Goal: Check status: Check status

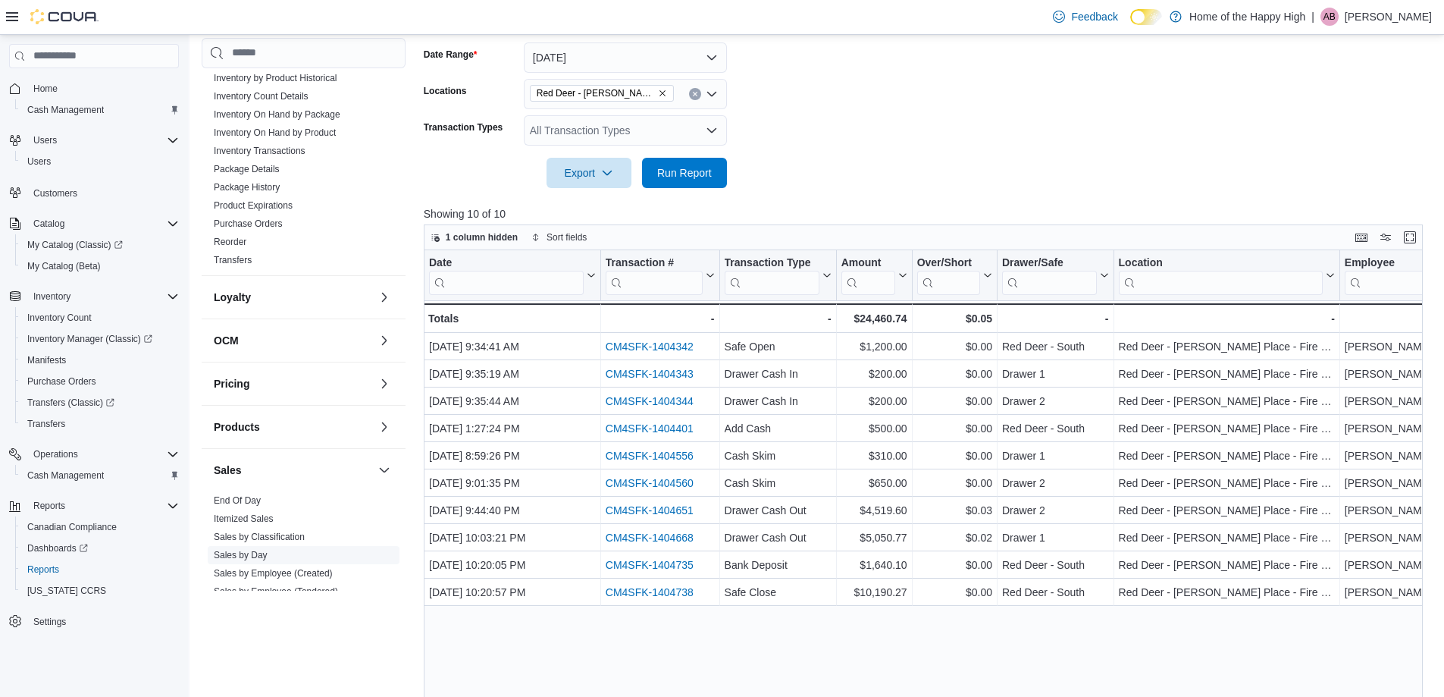
scroll to position [600, 0]
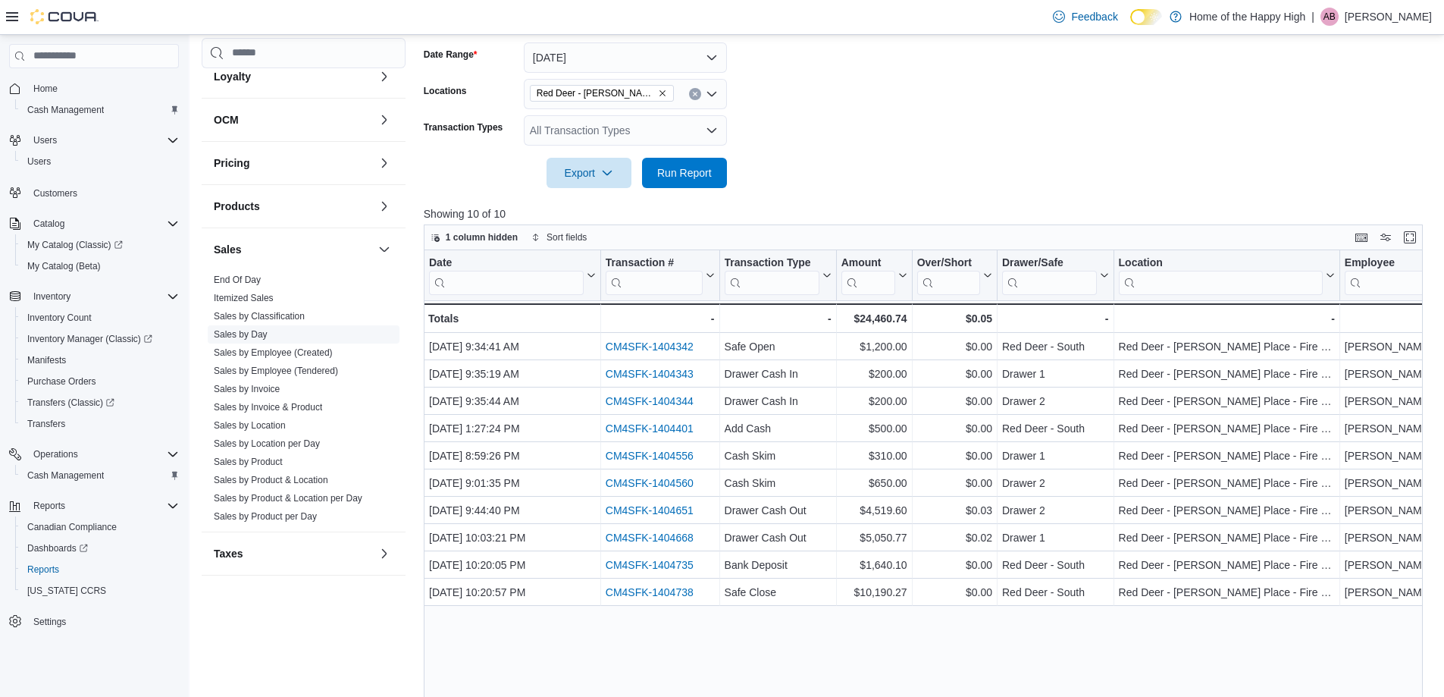
click at [221, 335] on link "Sales by Day" at bounding box center [241, 334] width 54 height 11
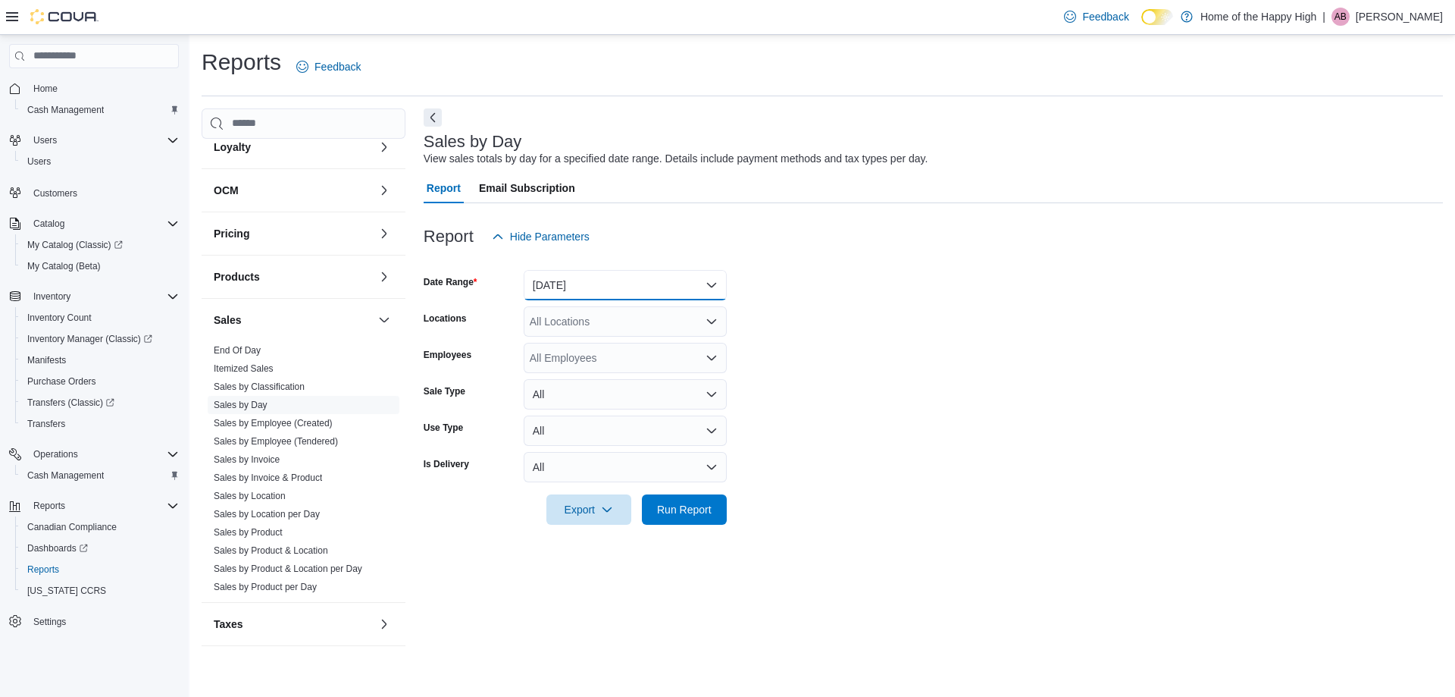
click at [555, 285] on button "[DATE]" at bounding box center [625, 285] width 203 height 30
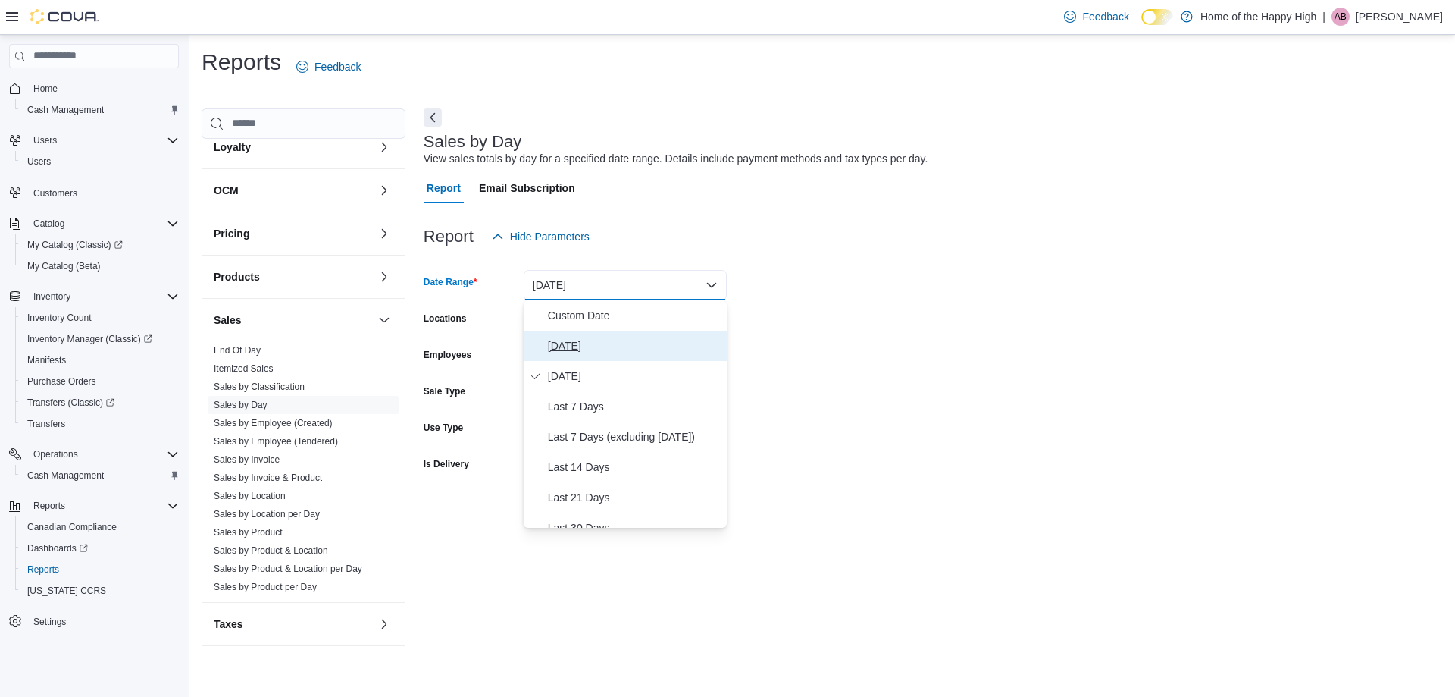
click at [564, 349] on span "[DATE]" at bounding box center [634, 346] width 173 height 18
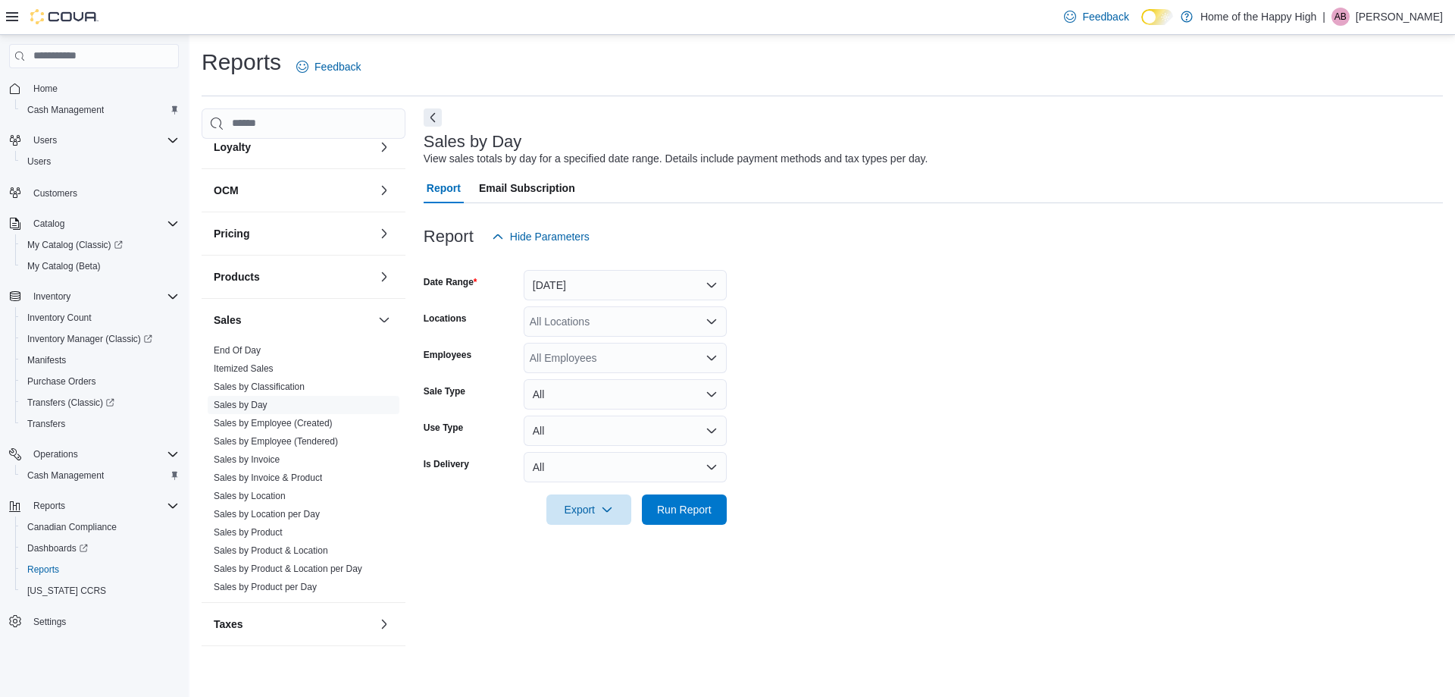
click at [548, 325] on div "All Locations" at bounding box center [625, 321] width 203 height 30
type input "***"
click at [692, 345] on span "Red Deer - [PERSON_NAME] Place - Fire & Flower" at bounding box center [709, 347] width 244 height 15
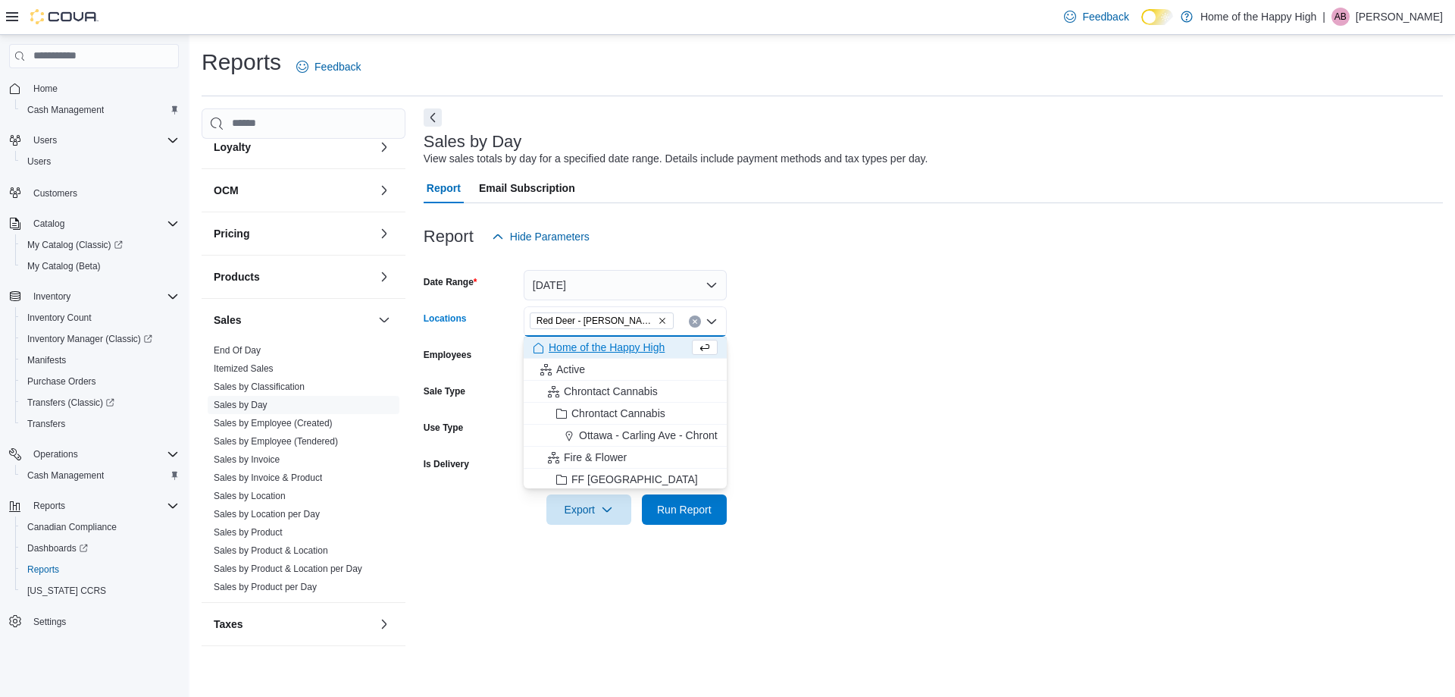
drag, startPoint x: 870, startPoint y: 387, endPoint x: 796, endPoint y: 426, distance: 84.1
click at [858, 393] on form "Date Range [DATE] Locations [GEOGRAPHIC_DATA] - [PERSON_NAME][GEOGRAPHIC_DATA] …" at bounding box center [934, 388] width 1020 height 273
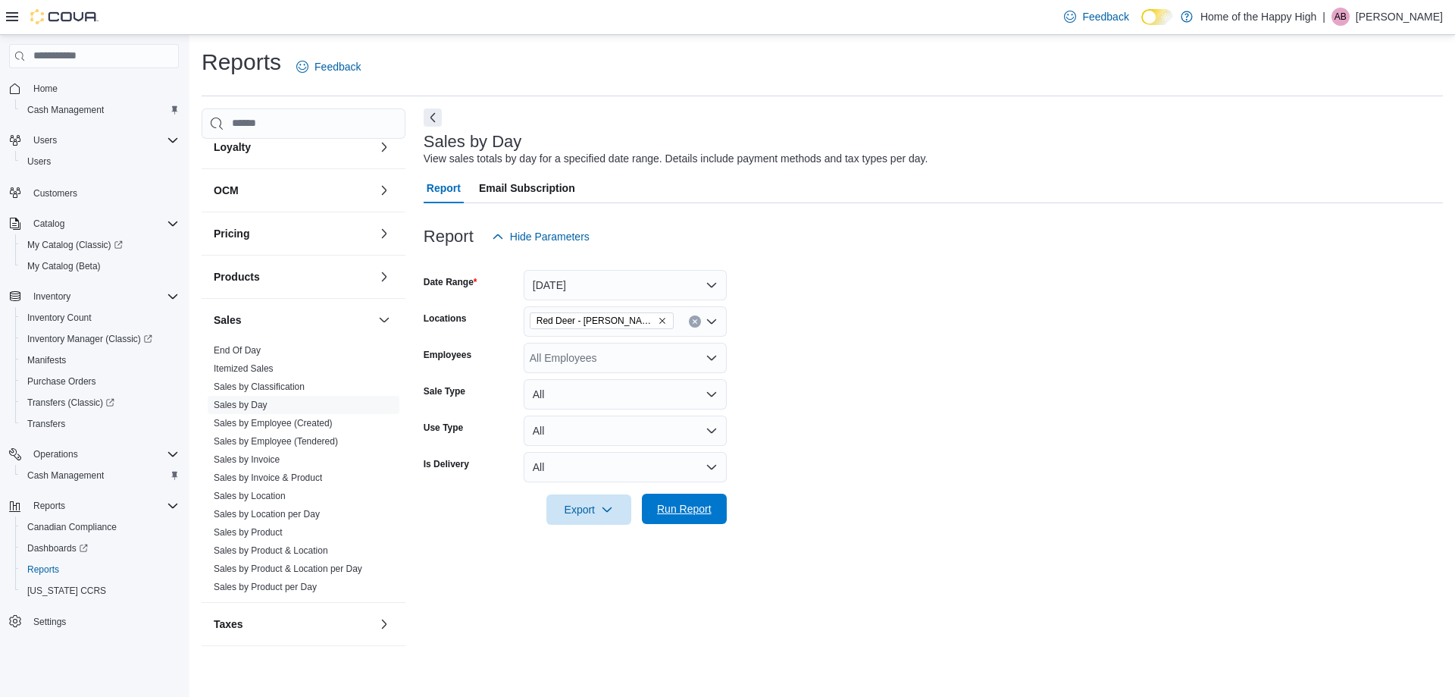
click at [658, 512] on span "Run Report" at bounding box center [684, 508] width 55 height 15
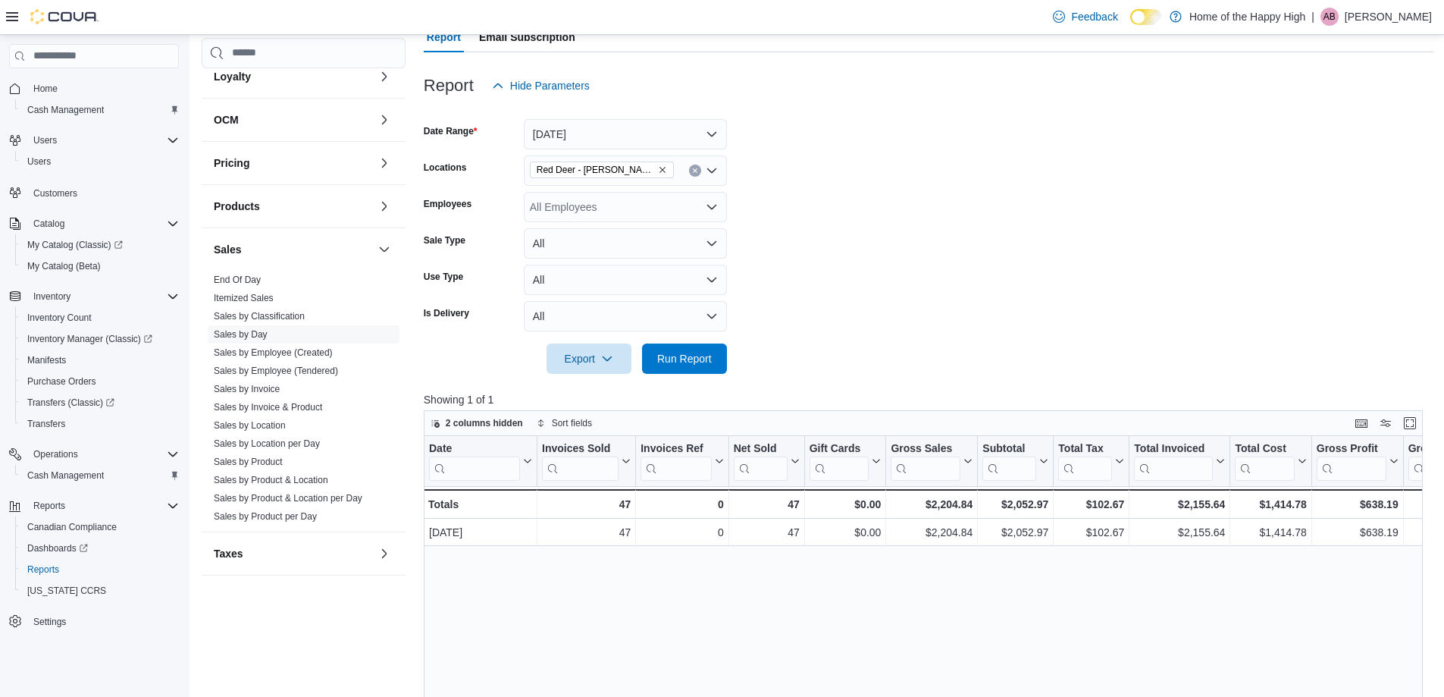
scroll to position [152, 0]
